Goal: Contribute content: Add original content to the website for others to see

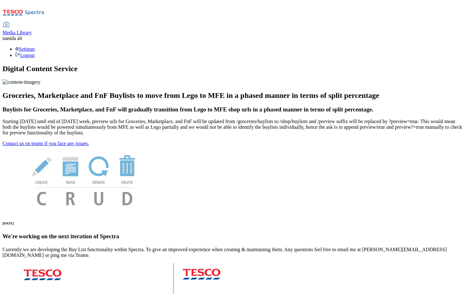
click at [32, 30] on span "Media Library" at bounding box center [17, 32] width 29 height 5
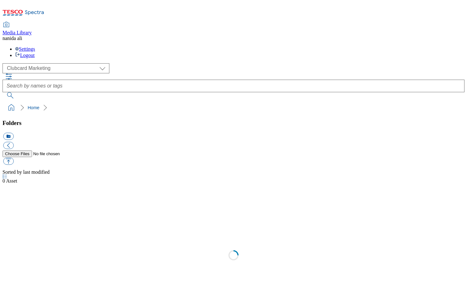
scroll to position [1, 0]
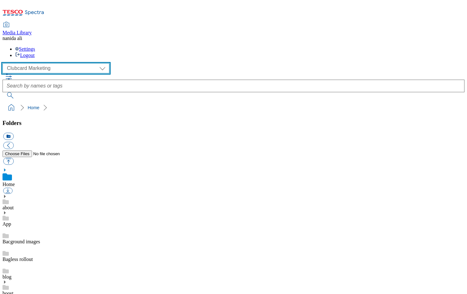
select select "flare-ghs-mktg"
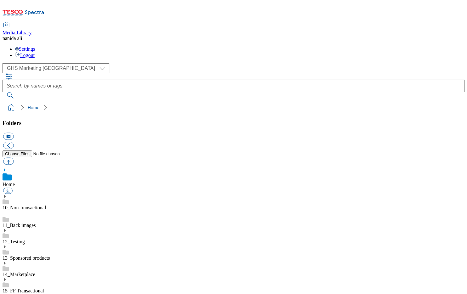
click at [7, 293] on icon at bounding box center [5, 295] width 4 height 4
click at [6, 293] on use at bounding box center [5, 295] width 2 height 3
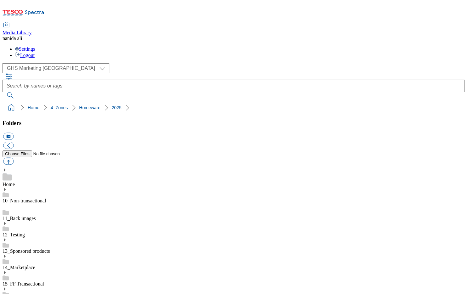
click at [14, 133] on button "icon_new_folder" at bounding box center [8, 136] width 10 height 7
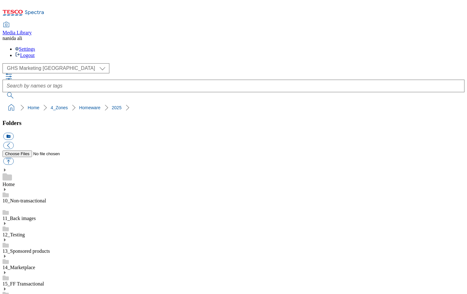
type input "2532"
click at [14, 157] on button "button" at bounding box center [8, 160] width 10 height 7
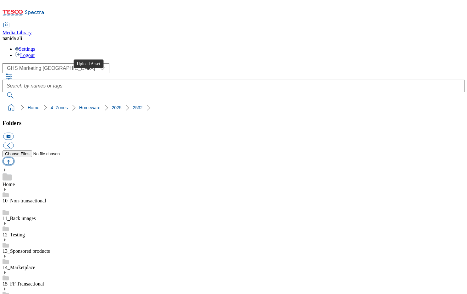
type input "C:\fakepath\2532-GHS-BLthumb-Homeware-Nursery.jpg"
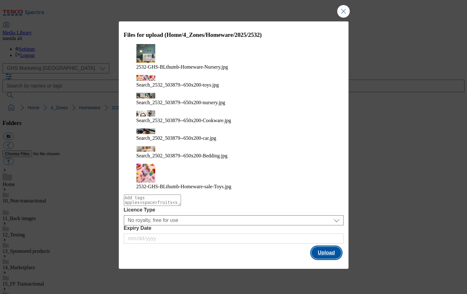
click at [332, 246] on button "Upload" at bounding box center [326, 252] width 30 height 12
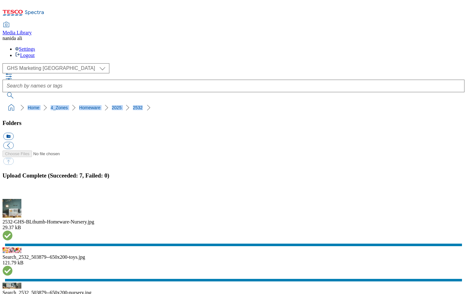
drag, startPoint x: 3, startPoint y: 56, endPoint x: 130, endPoint y: 56, distance: 127.3
click at [130, 102] on nav "Home 4_Zones Homeware 2025 2532" at bounding box center [234, 108] width 462 height 12
copy ol "Home 4_Zones Homeware 2025 2532"
click at [13, 192] on button "button" at bounding box center [7, 195] width 9 height 6
